Goal: Check status

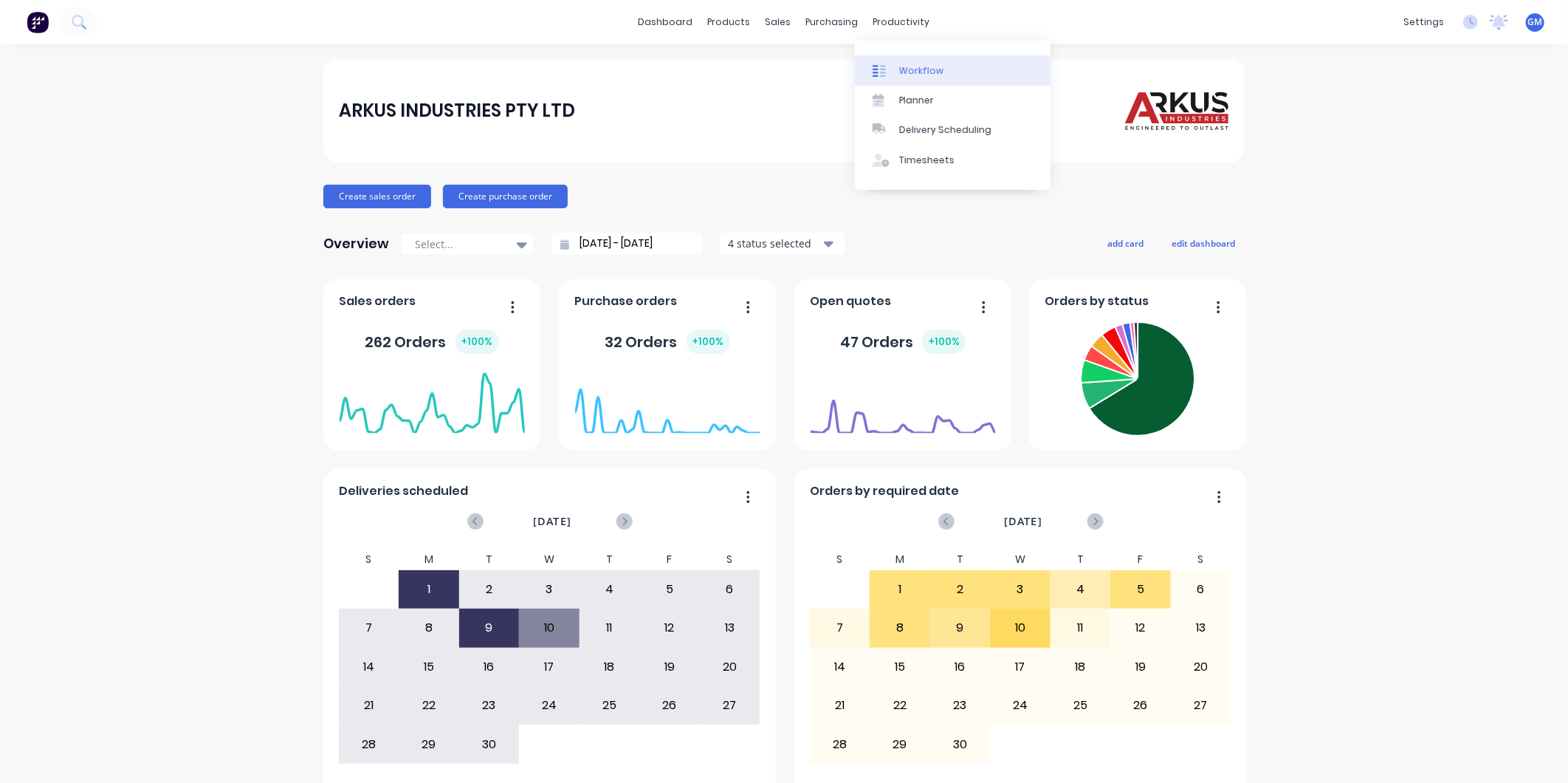
click at [913, 69] on div "Workflow" at bounding box center [922, 70] width 45 height 13
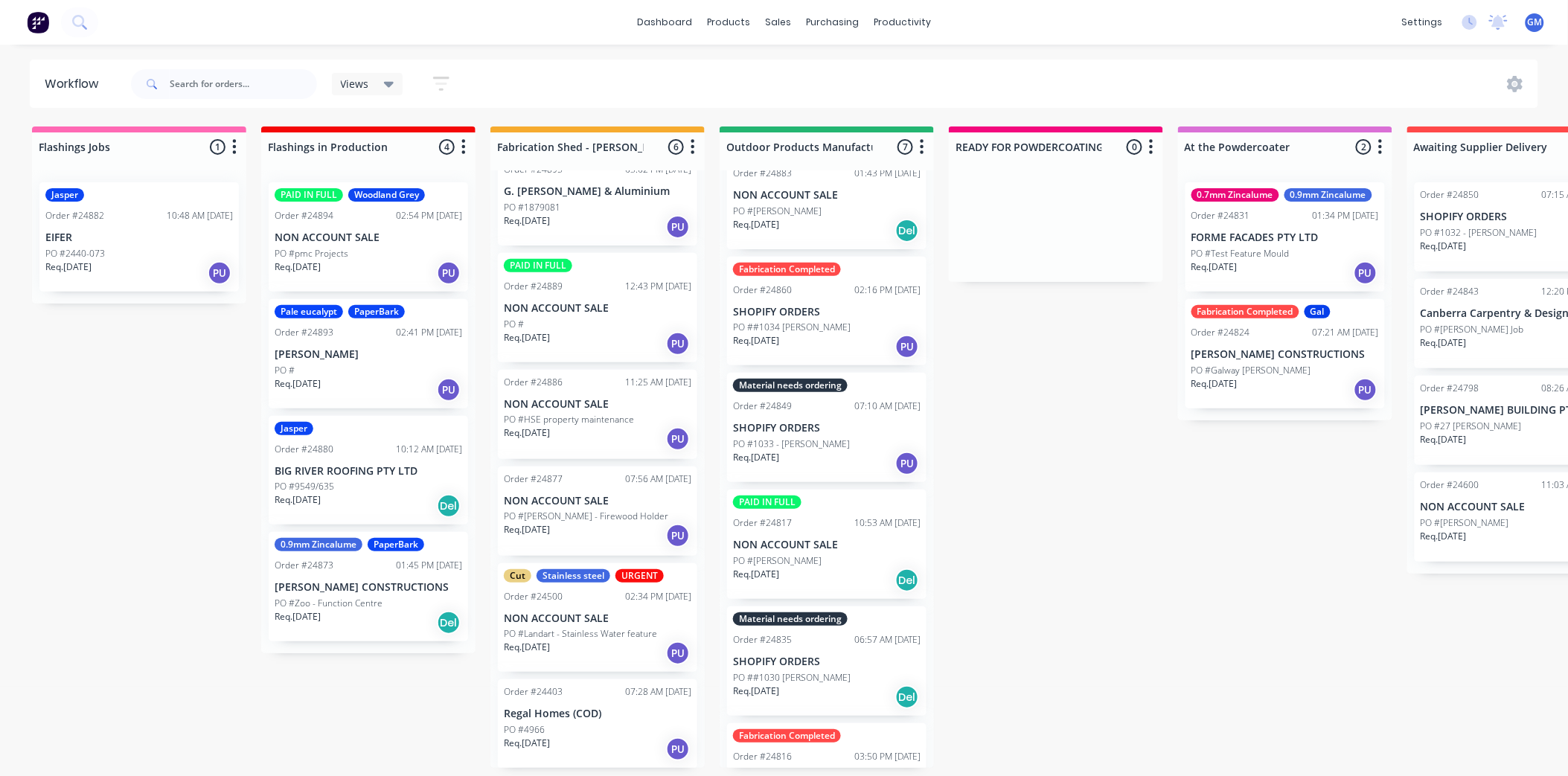
scroll to position [165, 0]
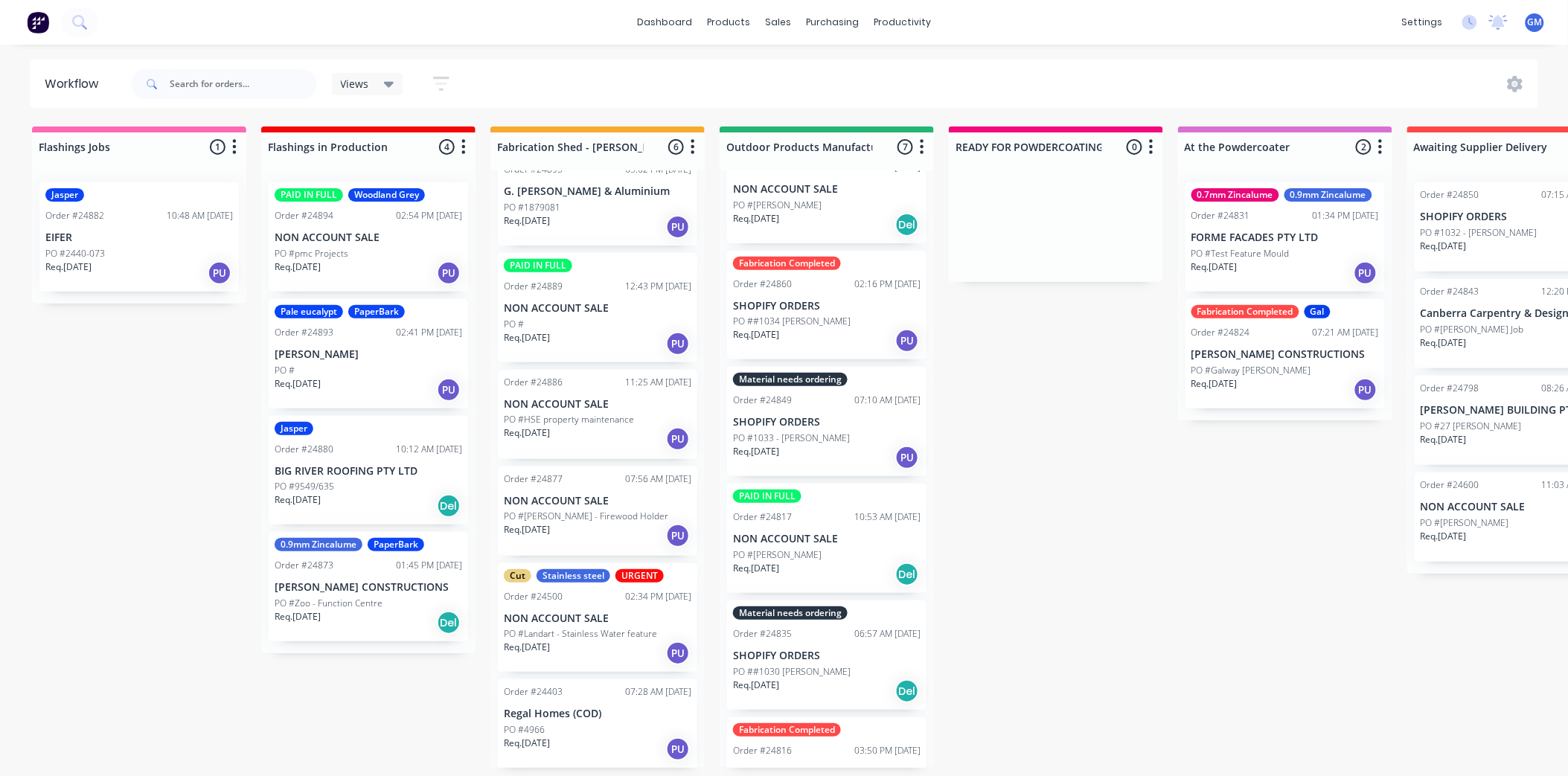
click at [842, 534] on p "NON ACCOUNT SALE" at bounding box center [826, 539] width 188 height 13
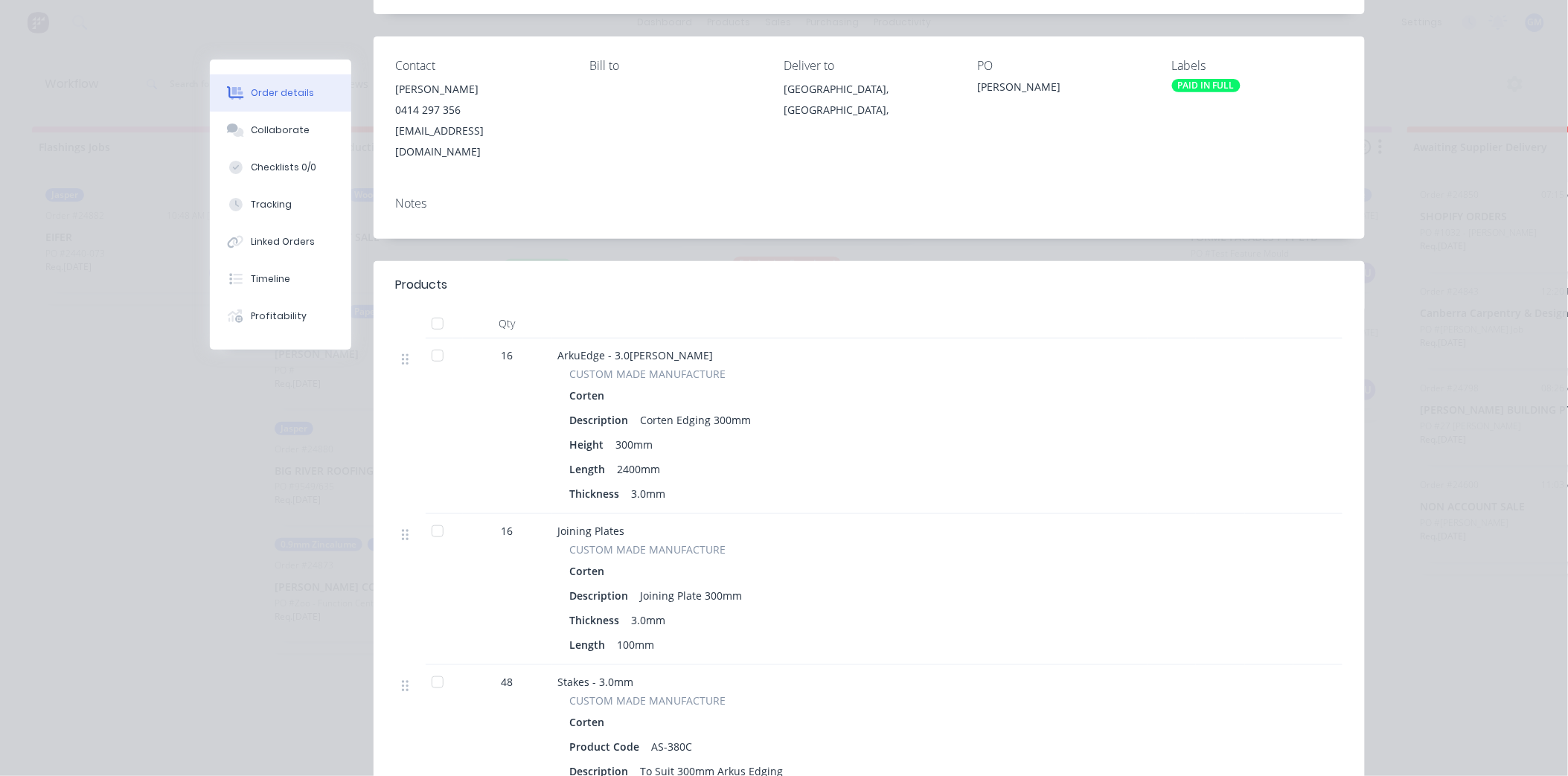
scroll to position [0, 0]
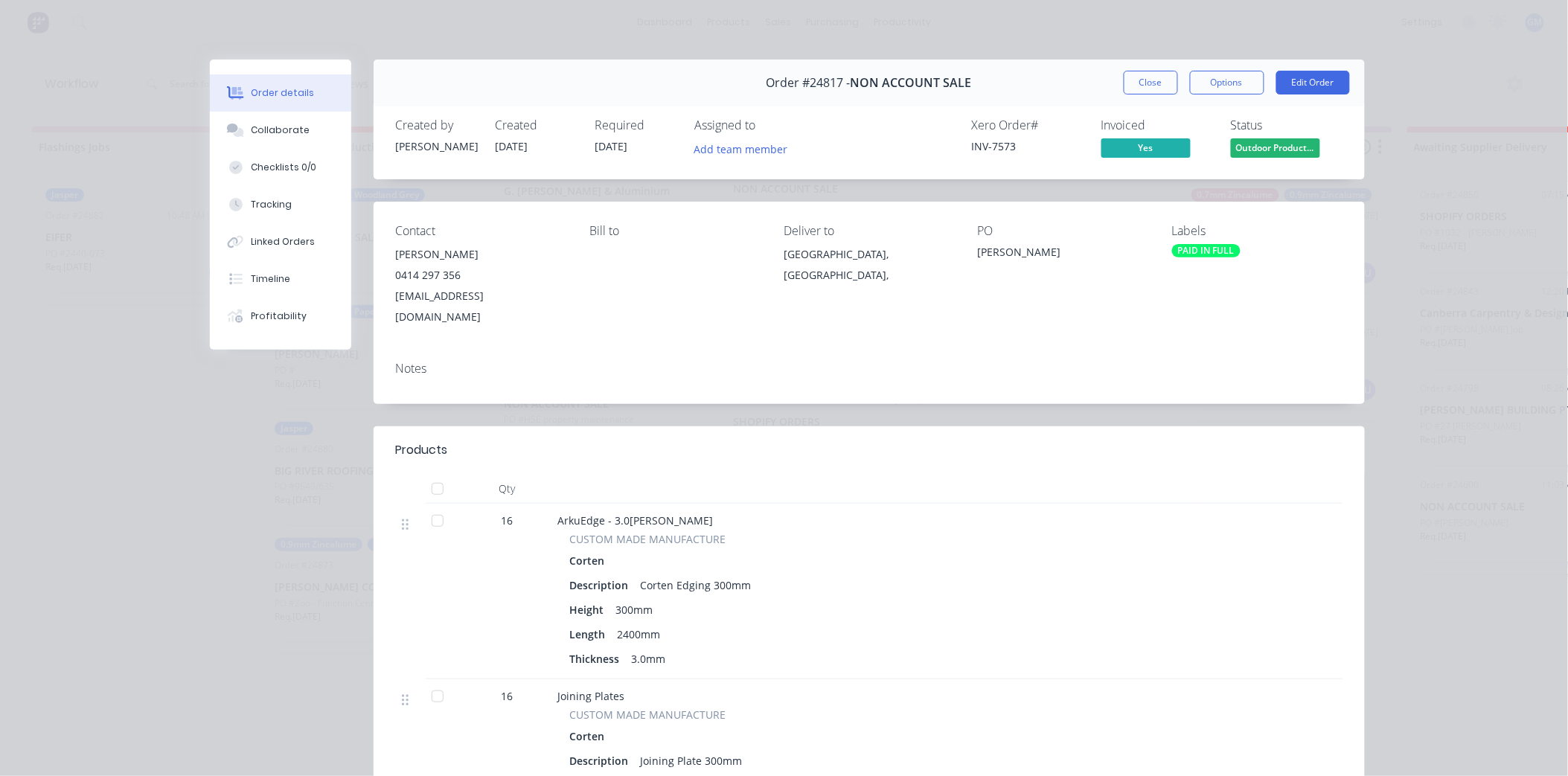
click at [1131, 78] on button "Close" at bounding box center [1151, 83] width 55 height 24
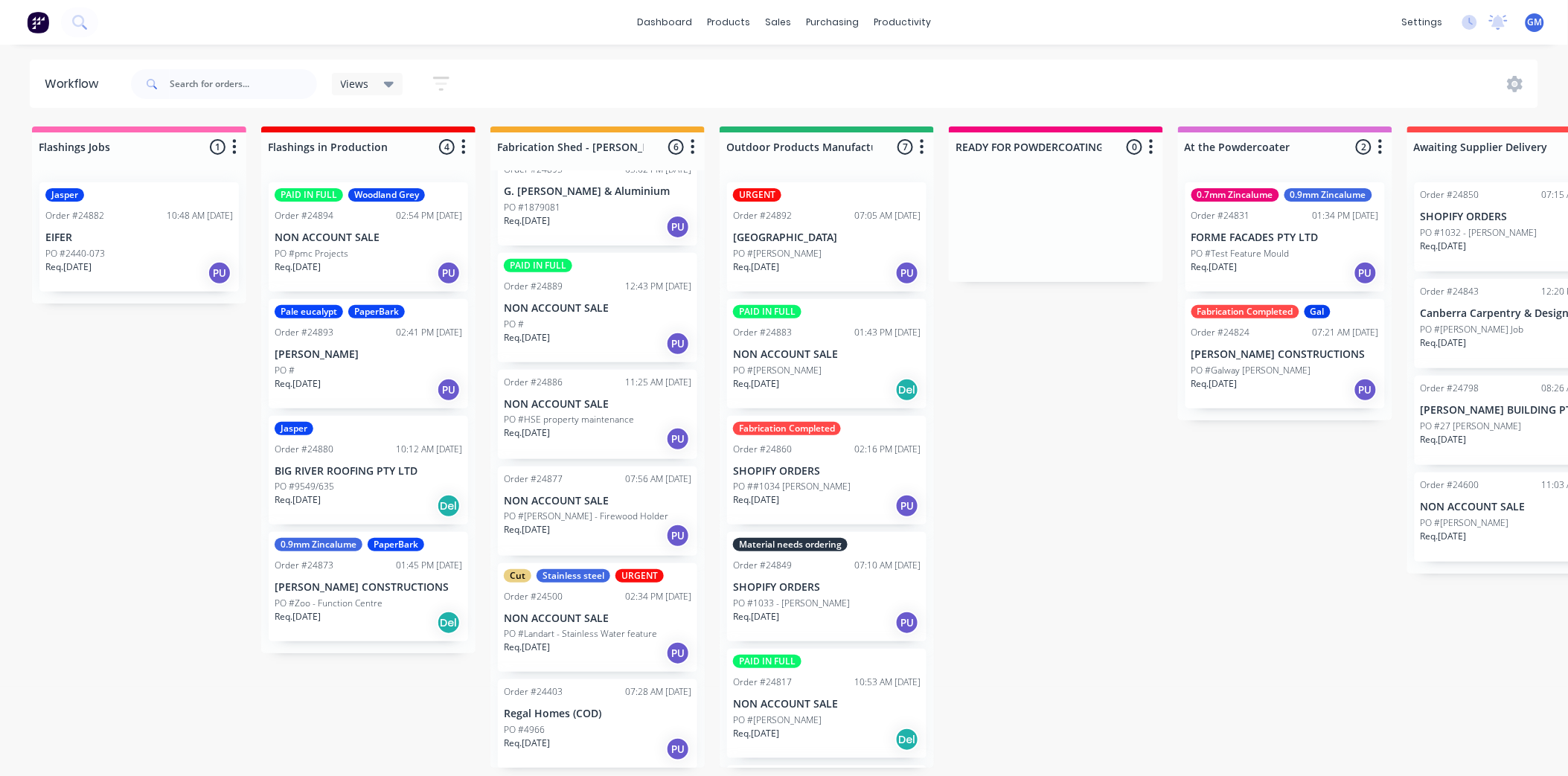
click at [833, 364] on div "PO #[PERSON_NAME]" at bounding box center [826, 370] width 188 height 13
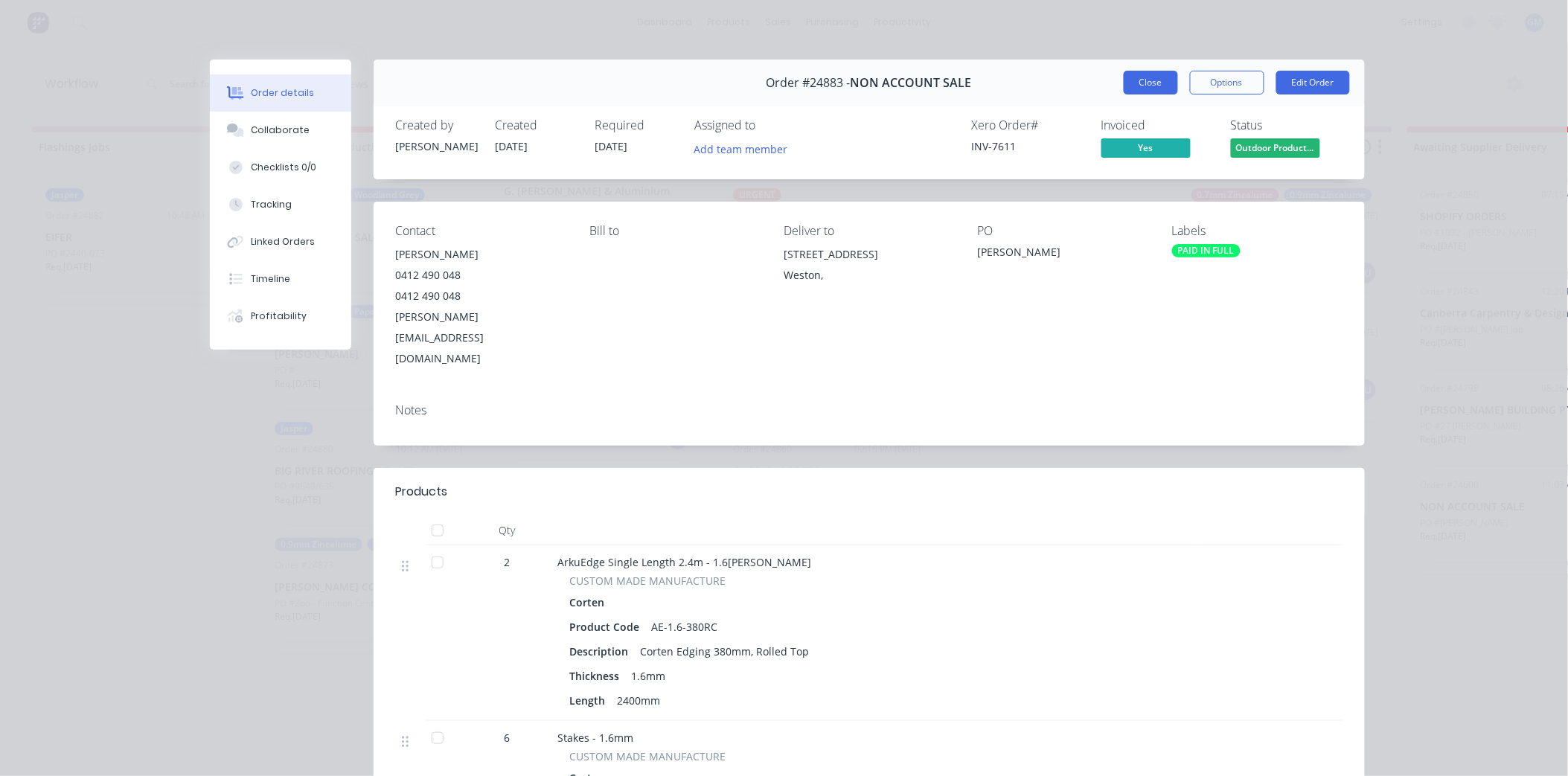
click at [1149, 79] on button "Close" at bounding box center [1151, 83] width 55 height 24
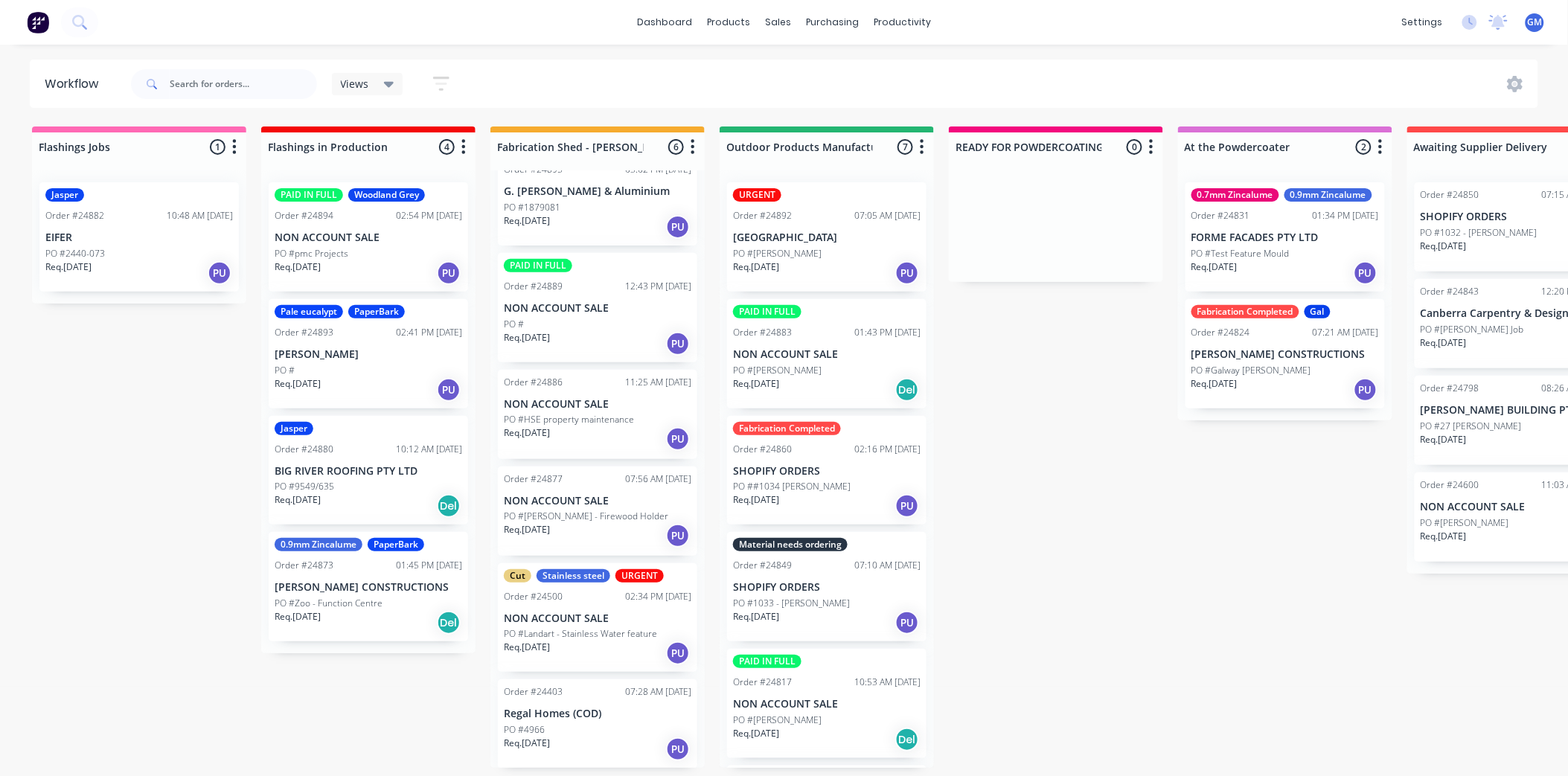
click at [868, 238] on p "[GEOGRAPHIC_DATA]" at bounding box center [826, 238] width 188 height 13
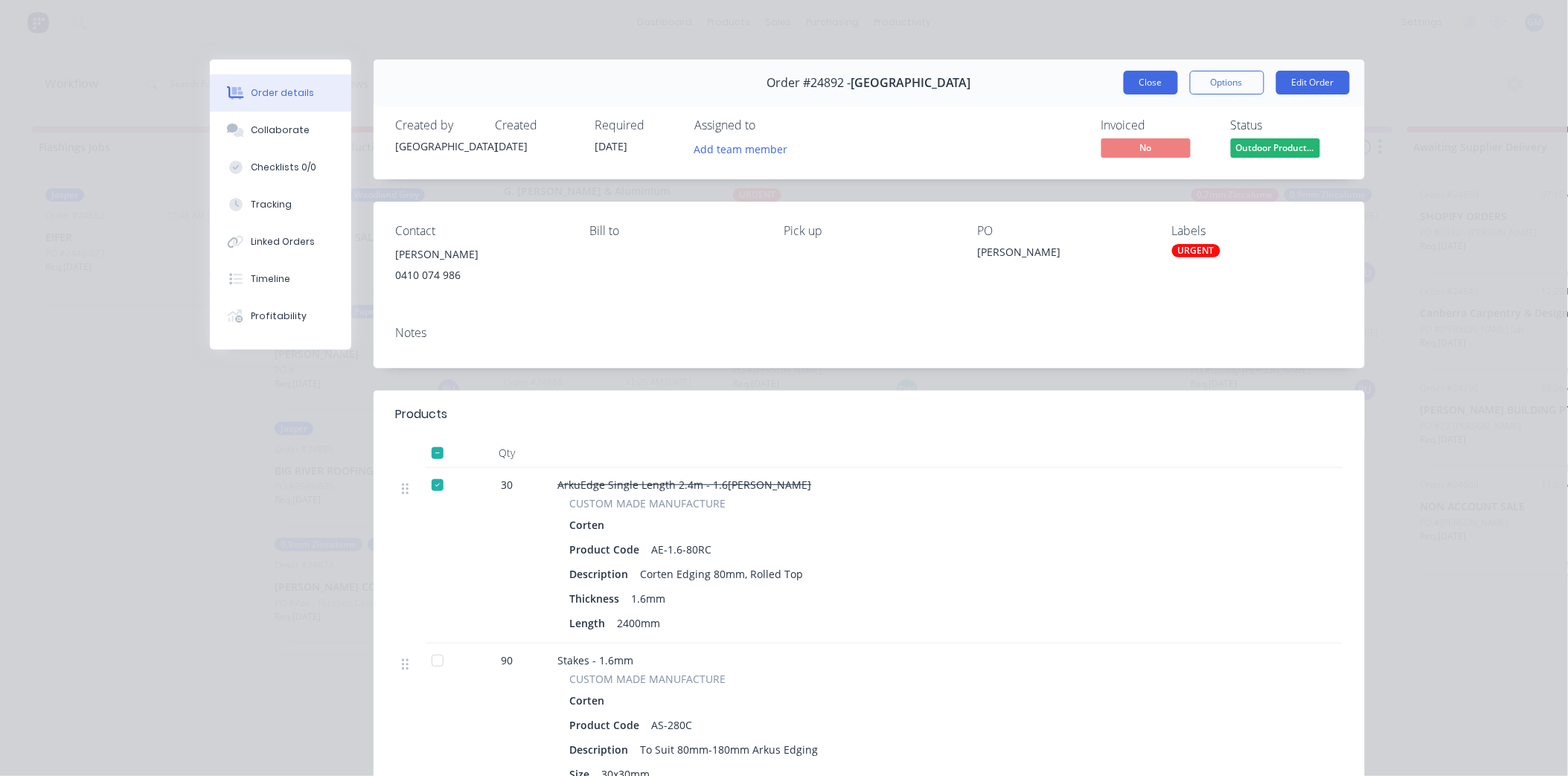
click at [1142, 78] on button "Close" at bounding box center [1151, 83] width 55 height 24
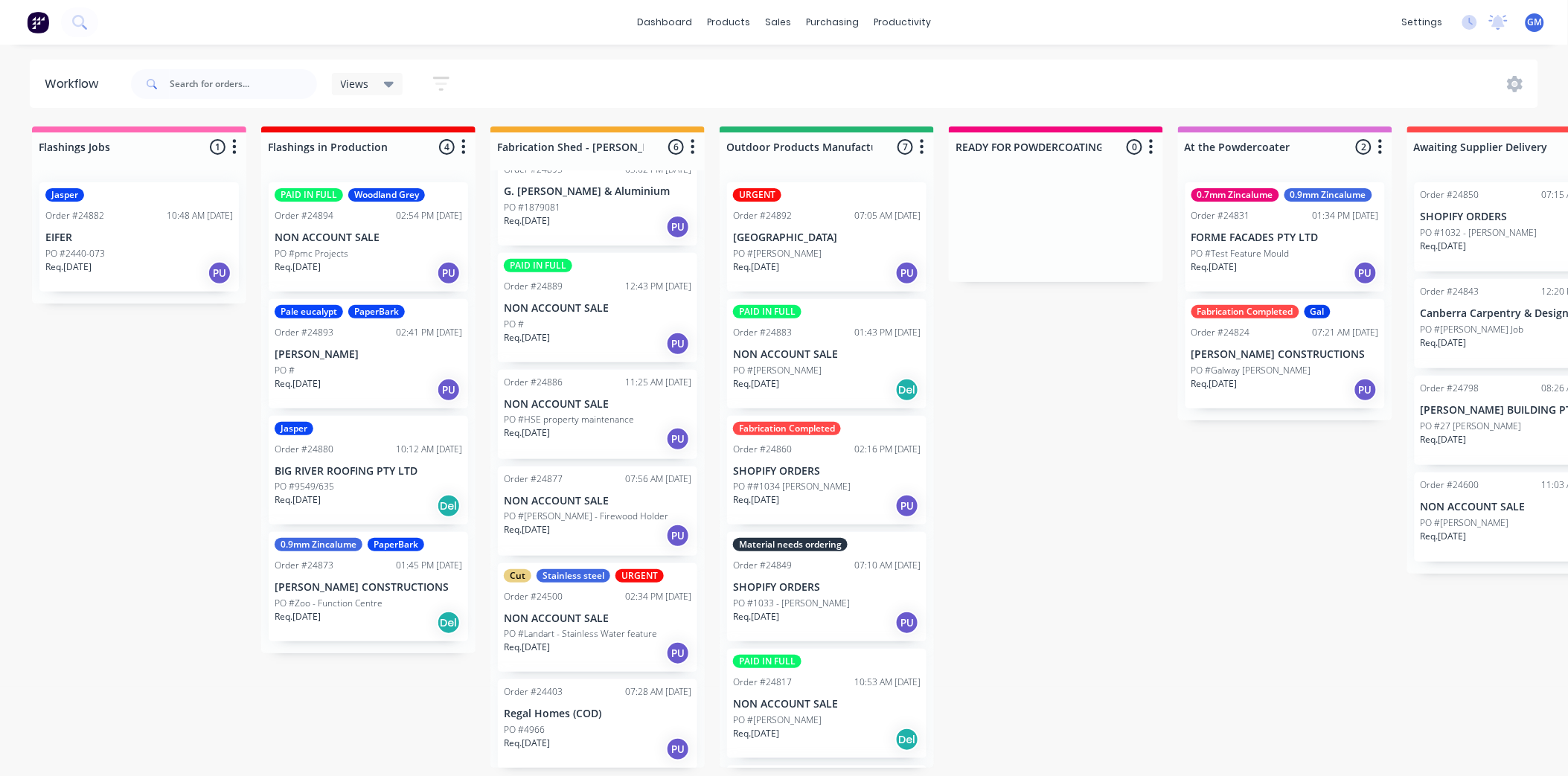
click at [806, 349] on p "NON ACCOUNT SALE" at bounding box center [826, 355] width 188 height 13
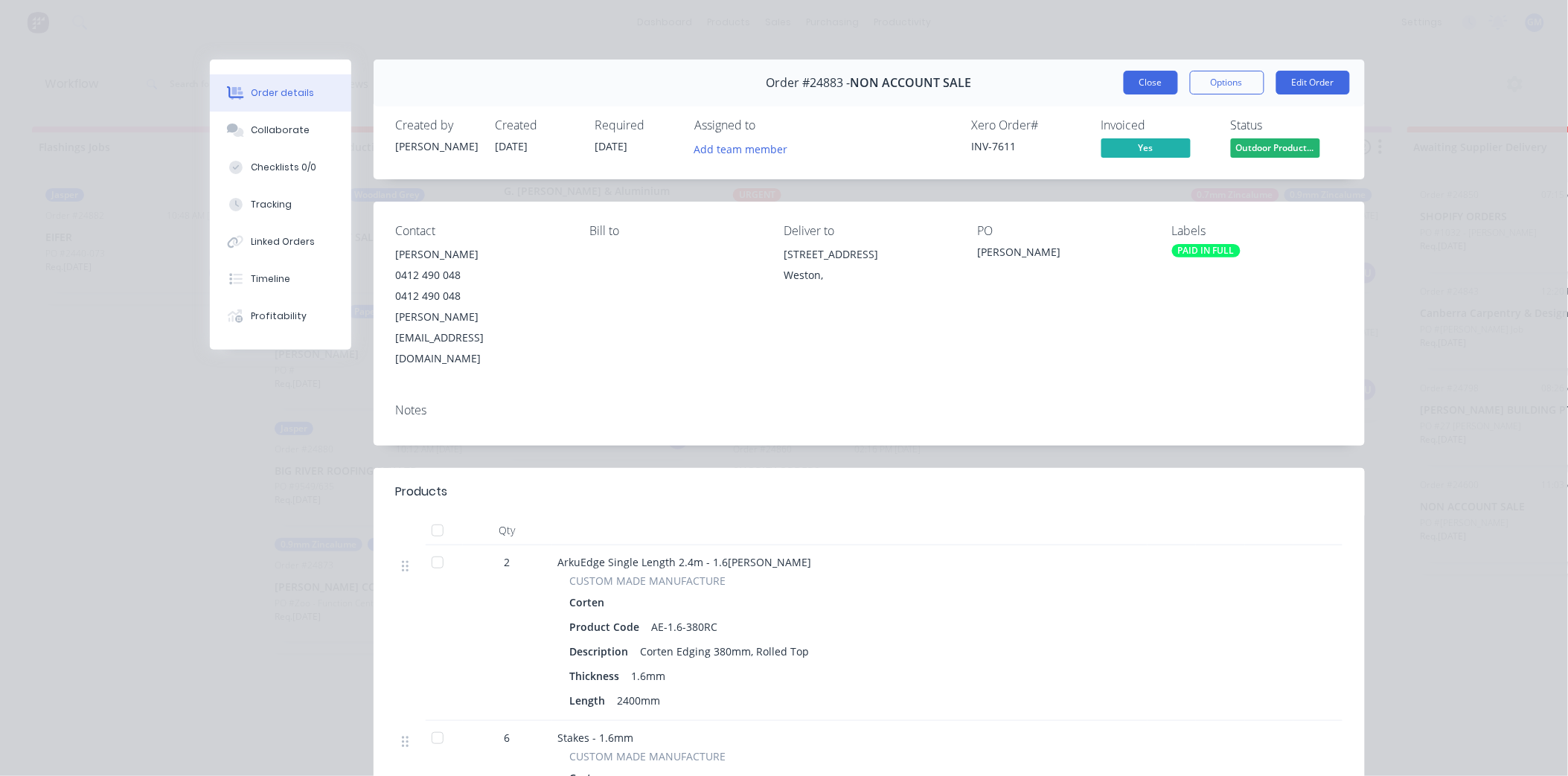
click at [1142, 84] on button "Close" at bounding box center [1151, 83] width 55 height 24
